Goal: Information Seeking & Learning: Find specific fact

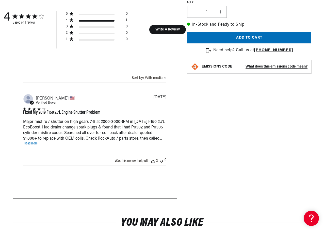
scroll to position [355, 0]
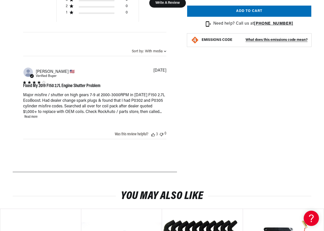
click at [29, 116] on link "Read more" at bounding box center [30, 117] width 13 height 4
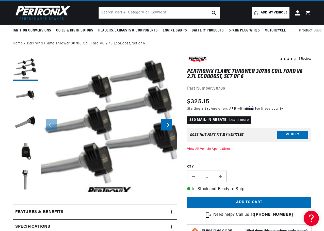
scroll to position [0, 0]
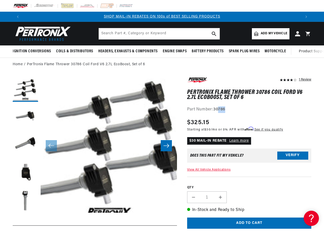
drag, startPoint x: 228, startPoint y: 110, endPoint x: 219, endPoint y: 110, distance: 9.6
click at [219, 110] on div "Part Number: 30786" at bounding box center [249, 109] width 124 height 7
click at [229, 108] on div "Part Number: 30786" at bounding box center [249, 109] width 124 height 7
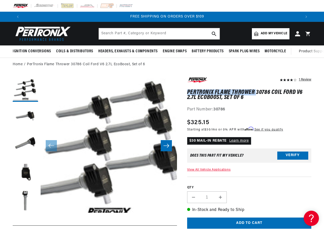
scroll to position [0, 556]
drag, startPoint x: 187, startPoint y: 91, endPoint x: 270, endPoint y: 92, distance: 82.8
click at [270, 92] on h1 "PerTronix Flame Thrower 30786 Coil Ford V6 2.7L EcoBoost, Set of 6" at bounding box center [249, 95] width 124 height 10
copy h1 "PerTronix Flame Thrower 30786"
